Goal: Information Seeking & Learning: Understand process/instructions

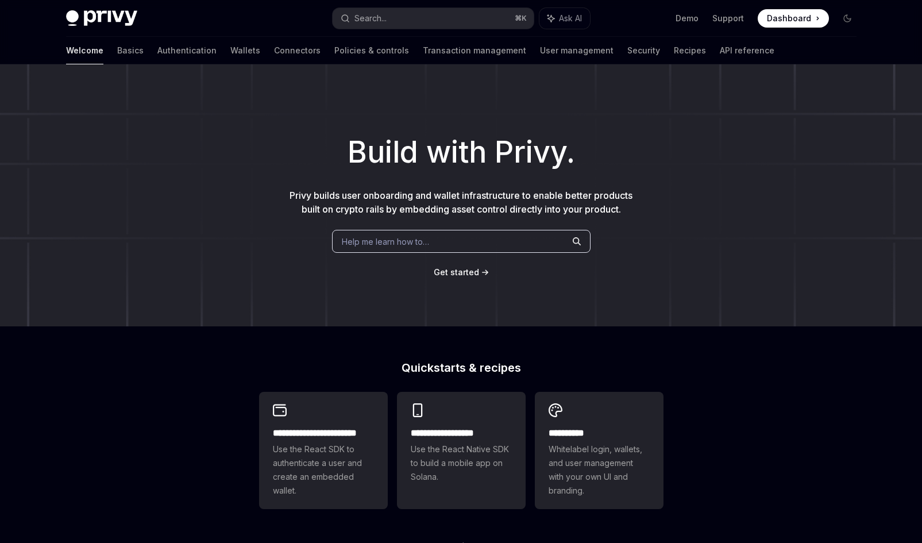
click at [790, 21] on span "Dashboard" at bounding box center [789, 18] width 44 height 11
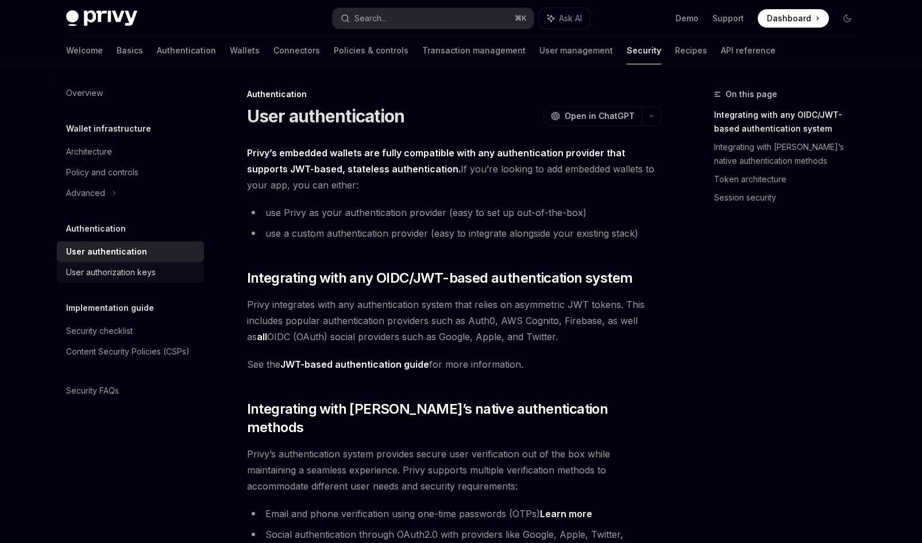
click at [130, 269] on div "User authorization keys" at bounding box center [111, 272] width 90 height 14
type textarea "*"
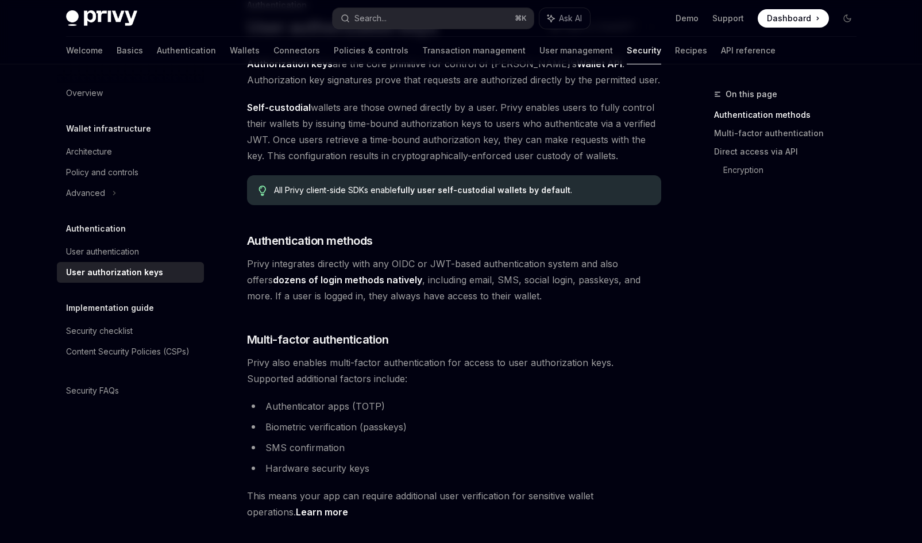
scroll to position [342, 0]
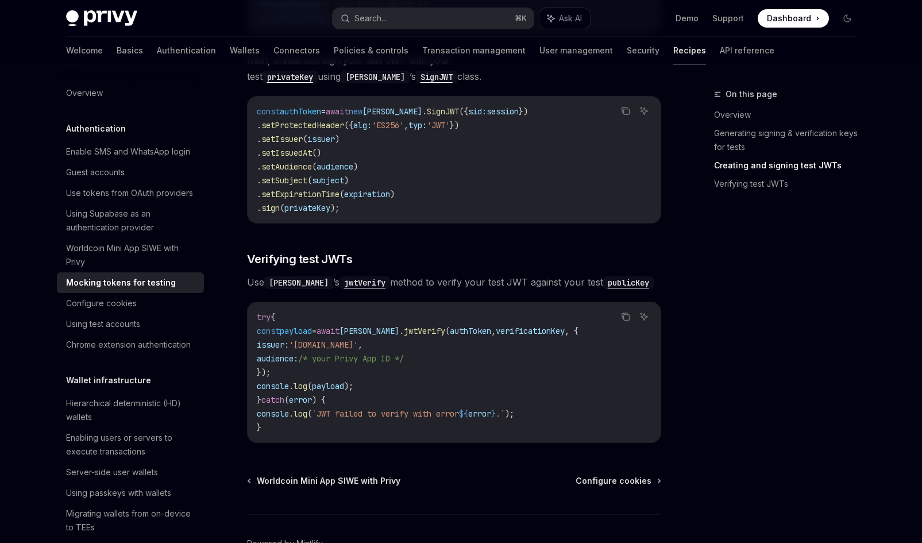
scroll to position [857, 0]
